Goal: Information Seeking & Learning: Learn about a topic

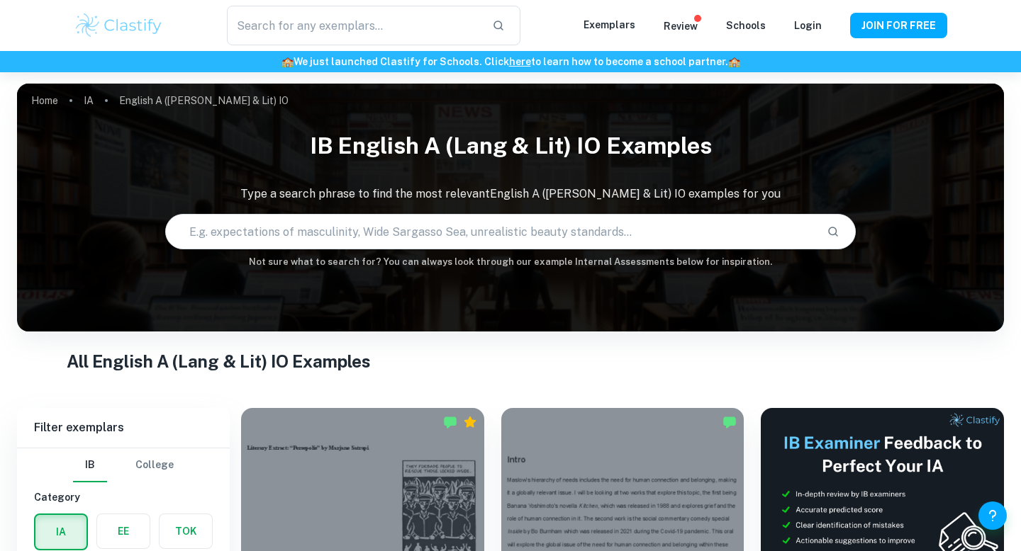
checkbox input "true"
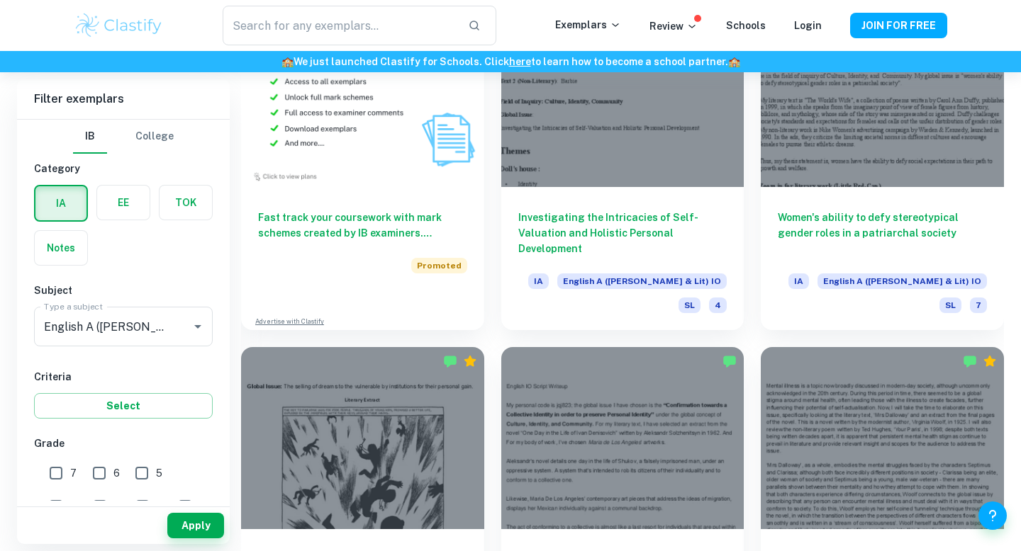
scroll to position [1031, 0]
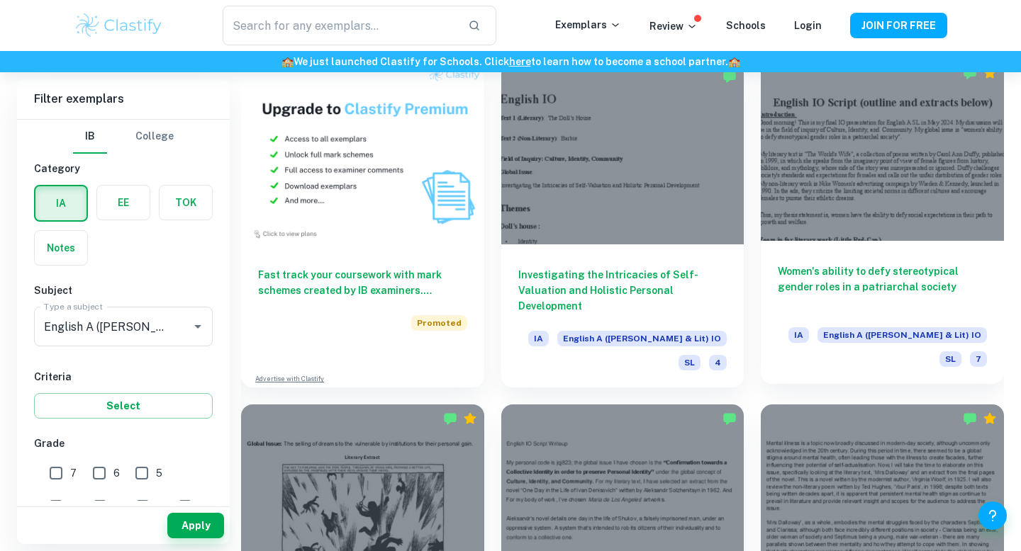
click at [876, 264] on h6 "Women's ability to defy stereotypical gender roles in a patriarchal society" at bounding box center [882, 287] width 209 height 47
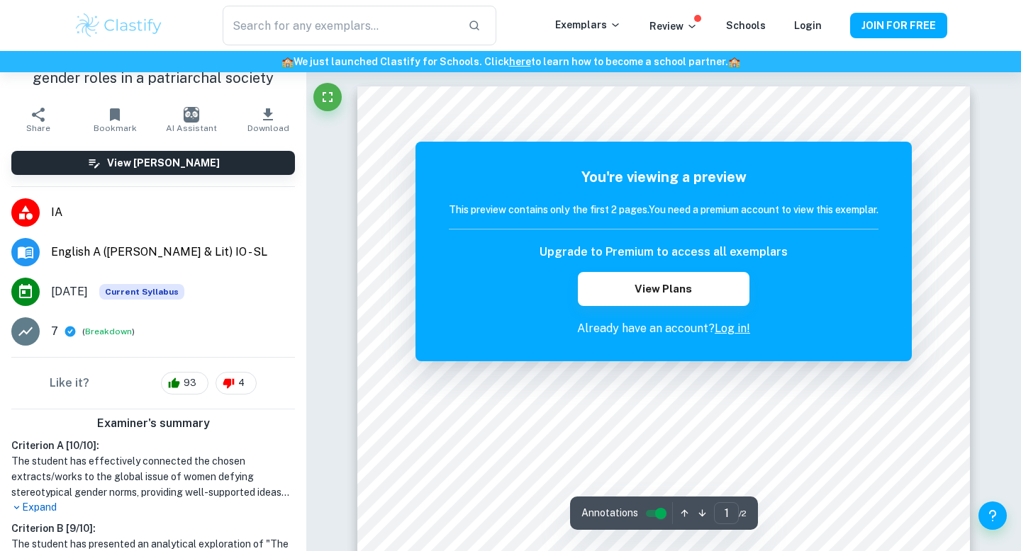
scroll to position [330, 0]
